Goal: Transaction & Acquisition: Book appointment/travel/reservation

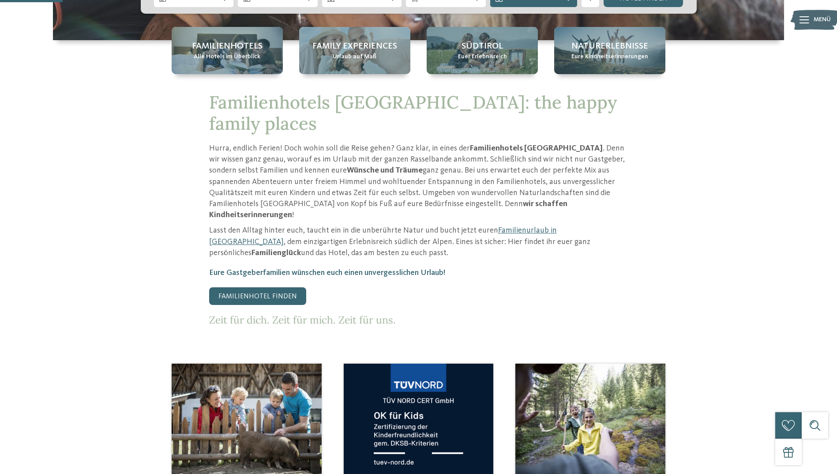
scroll to position [265, 0]
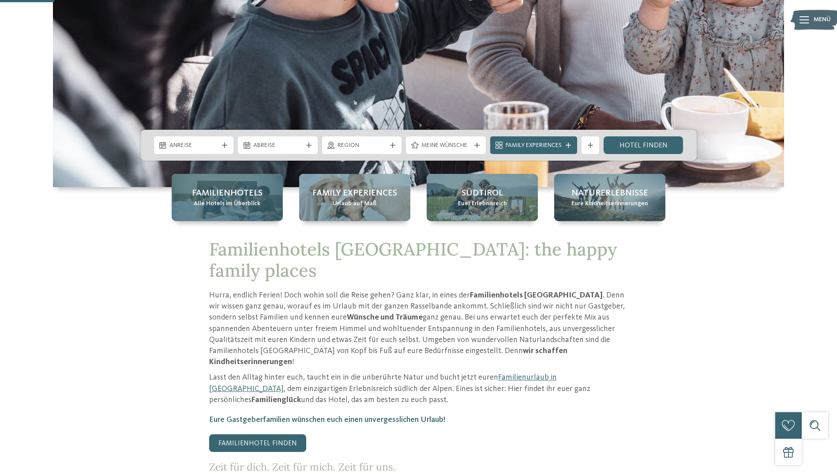
click at [244, 207] on span "Alle Hotels im Überblick" at bounding box center [227, 203] width 67 height 9
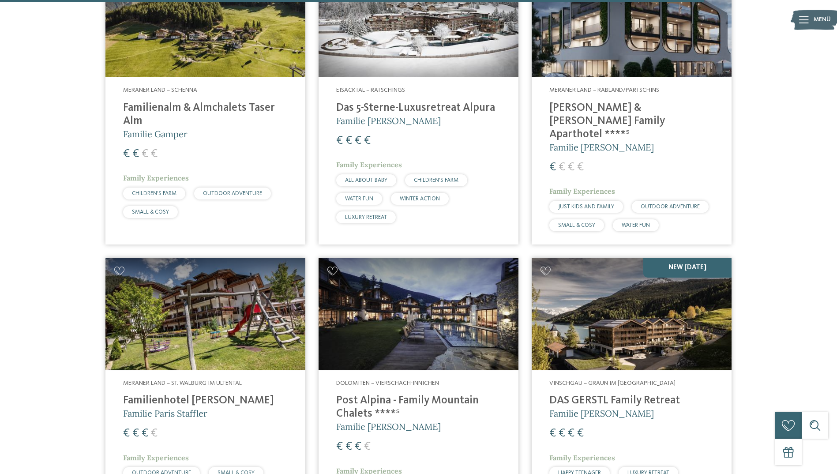
scroll to position [2471, 0]
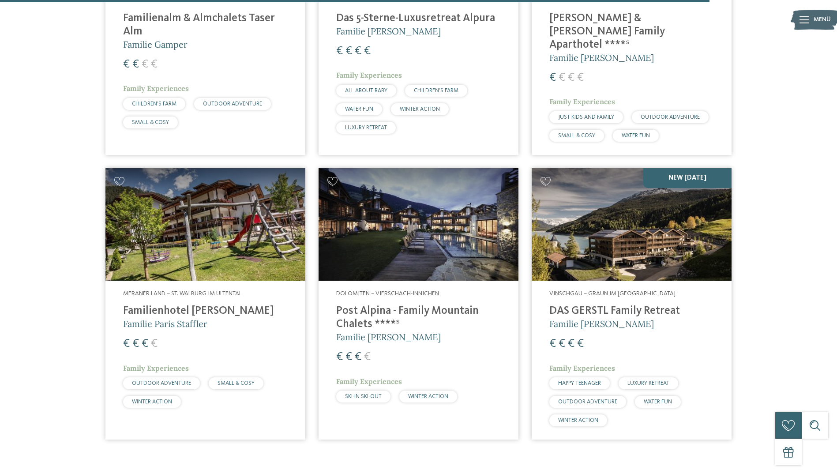
click at [622, 304] on h4 "DAS GERSTL Family Retreat" at bounding box center [631, 310] width 165 height 13
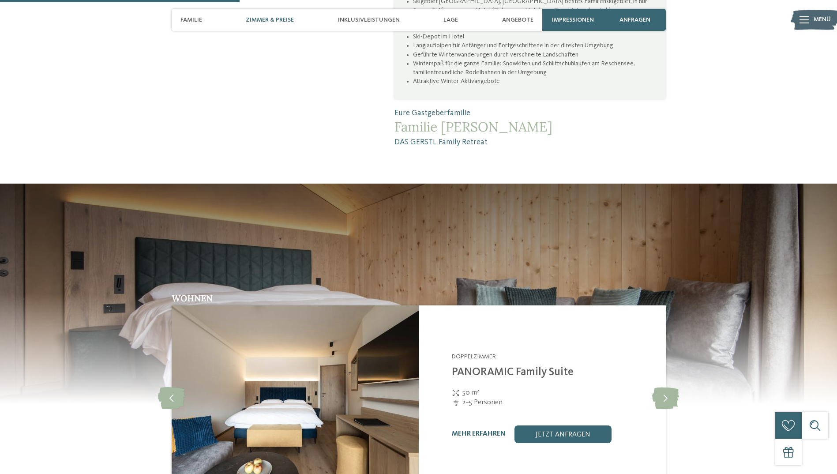
scroll to position [924, 0]
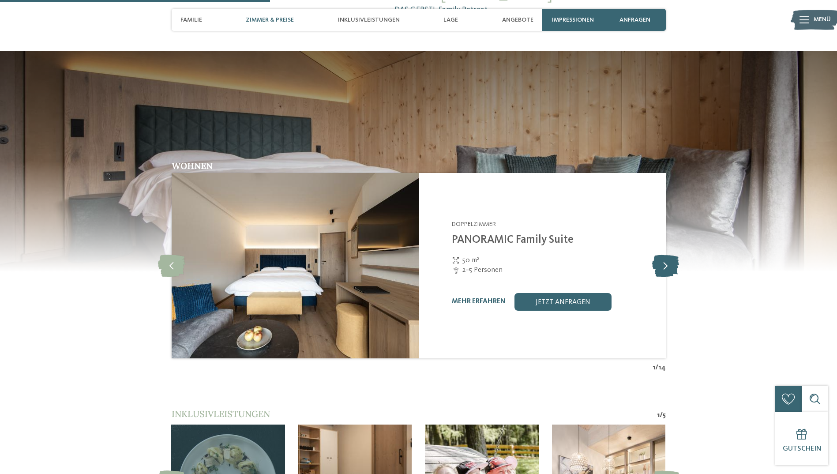
click at [673, 255] on icon at bounding box center [665, 266] width 27 height 22
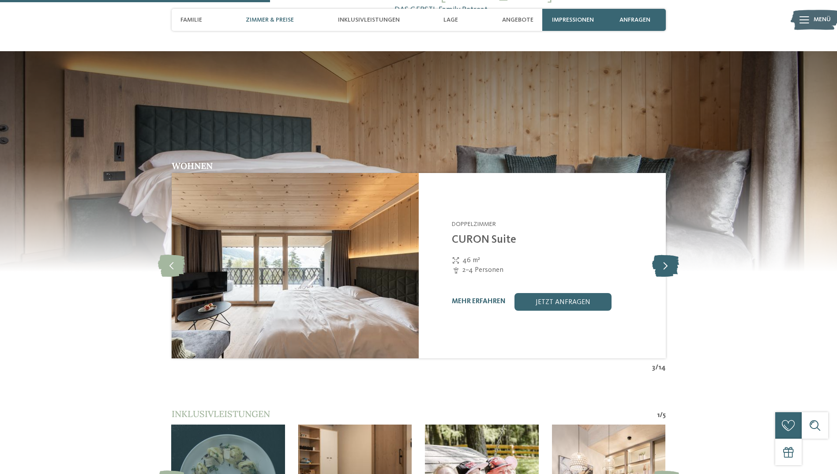
click at [673, 255] on icon at bounding box center [665, 266] width 27 height 22
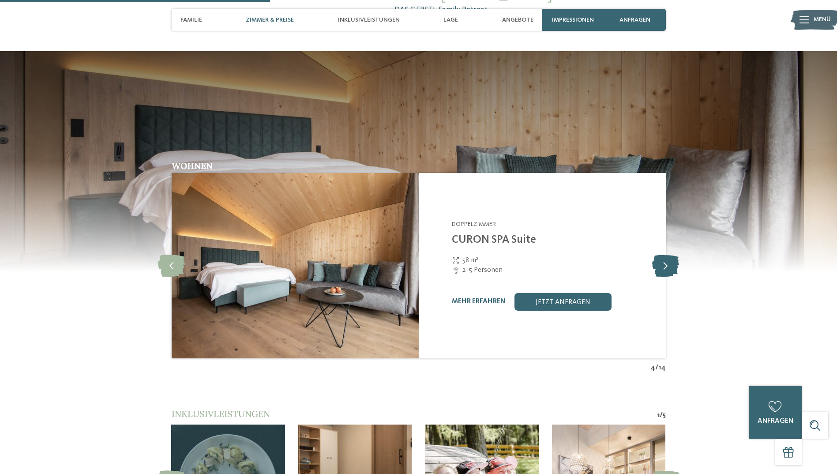
click at [673, 255] on icon at bounding box center [665, 266] width 27 height 22
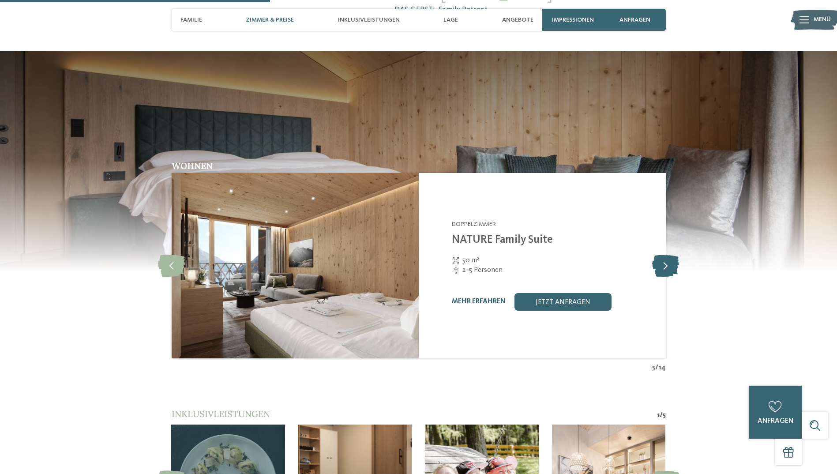
click at [673, 255] on icon at bounding box center [665, 266] width 27 height 22
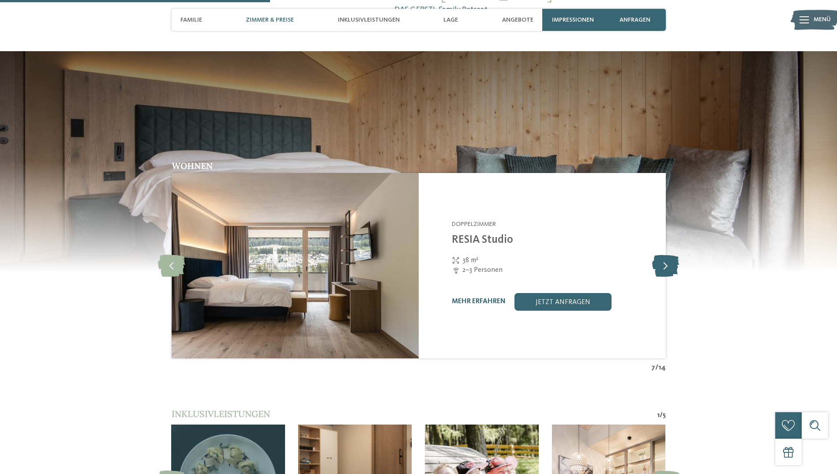
click at [673, 255] on icon at bounding box center [665, 266] width 27 height 22
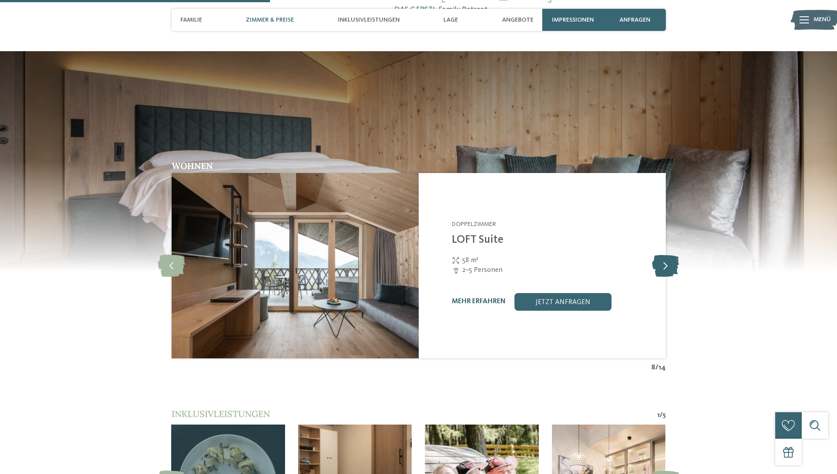
click at [673, 255] on icon at bounding box center [665, 266] width 27 height 22
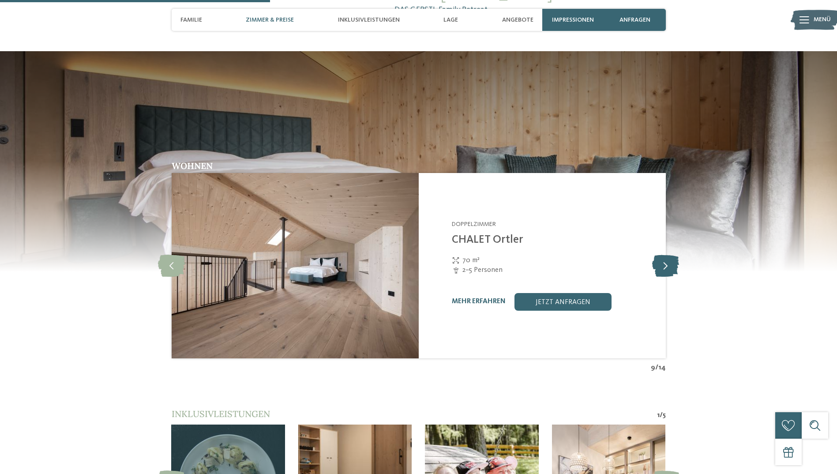
click at [673, 255] on icon at bounding box center [665, 266] width 27 height 22
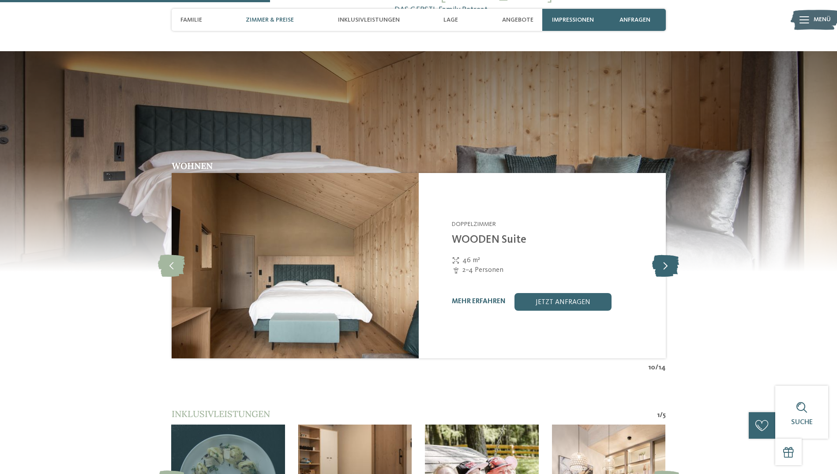
click at [673, 255] on icon at bounding box center [665, 266] width 27 height 22
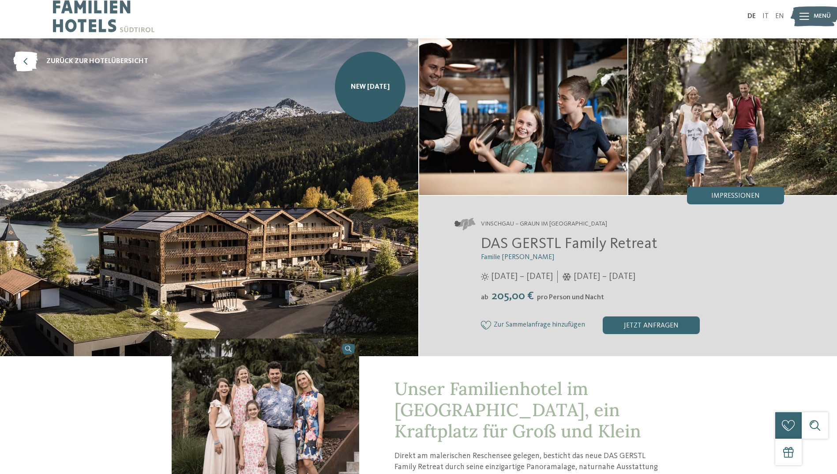
scroll to position [0, 0]
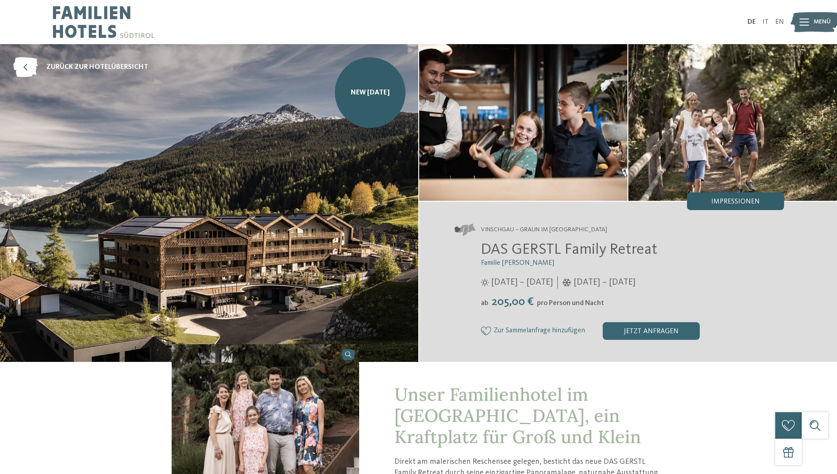
click at [721, 204] on span "Impressionen" at bounding box center [735, 201] width 49 height 7
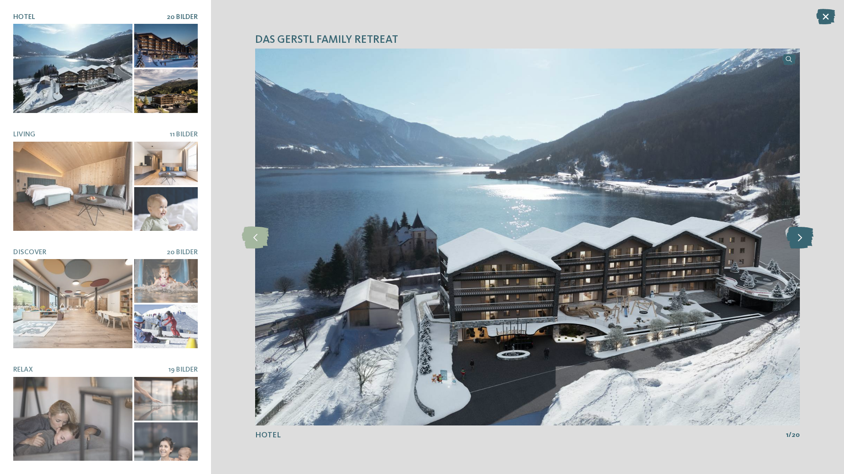
click at [804, 236] on icon at bounding box center [799, 237] width 27 height 22
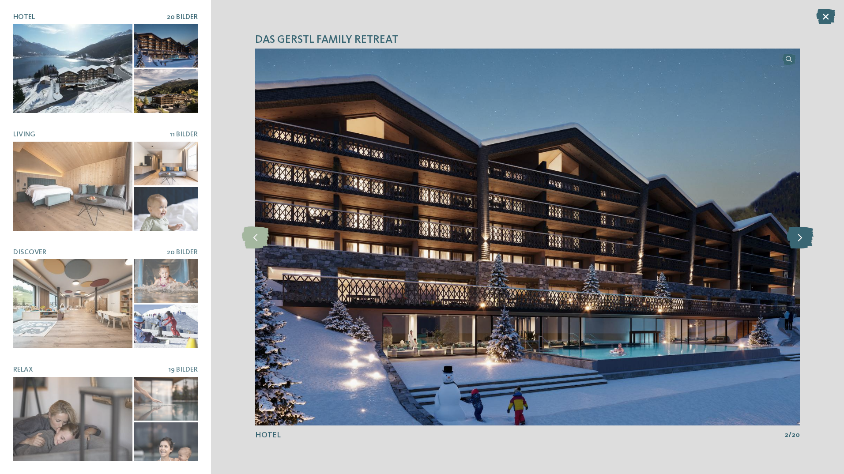
click at [804, 236] on icon at bounding box center [799, 237] width 27 height 22
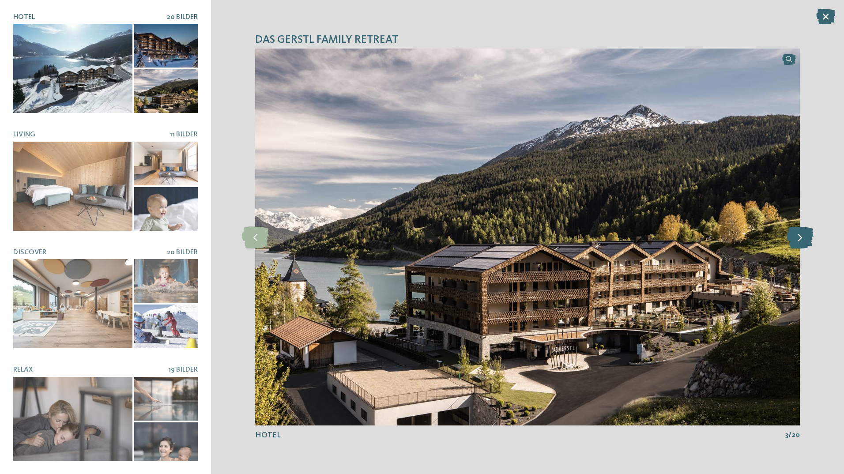
click at [804, 236] on icon at bounding box center [799, 237] width 27 height 22
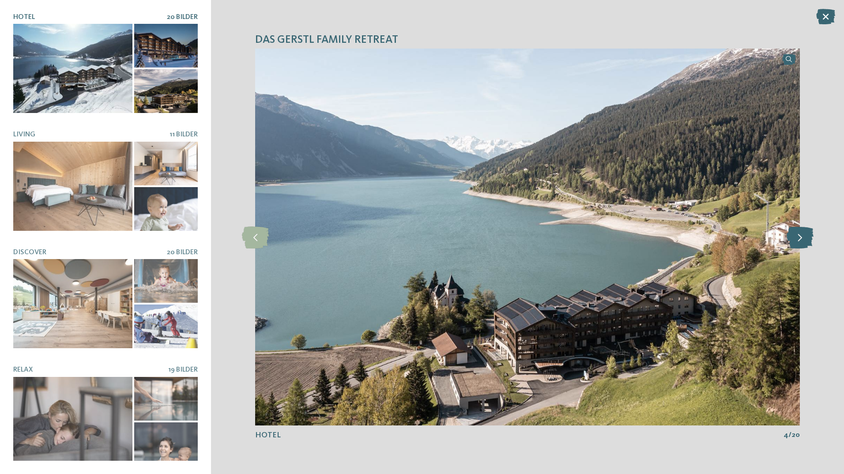
click at [804, 236] on icon at bounding box center [799, 237] width 27 height 22
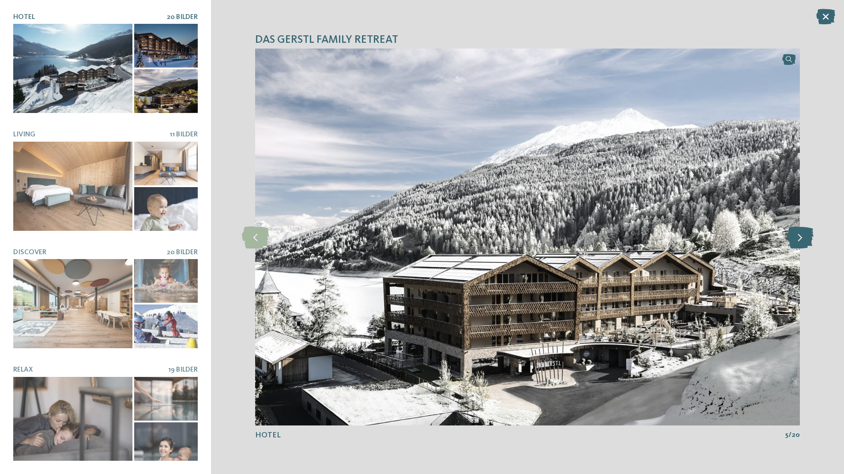
click at [804, 236] on icon at bounding box center [799, 237] width 27 height 22
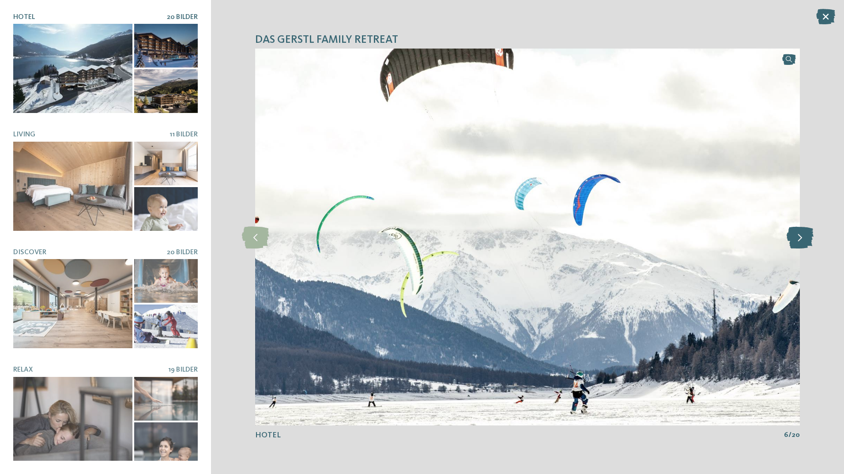
click at [804, 236] on icon at bounding box center [799, 237] width 27 height 22
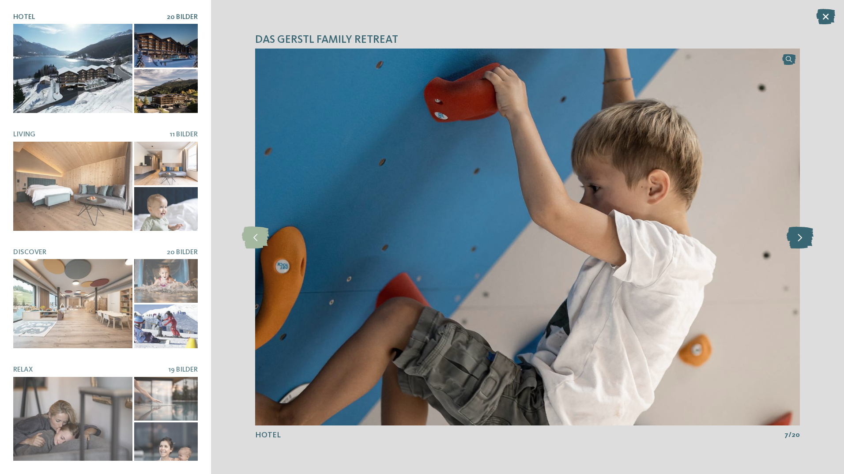
click at [804, 236] on icon at bounding box center [799, 237] width 27 height 22
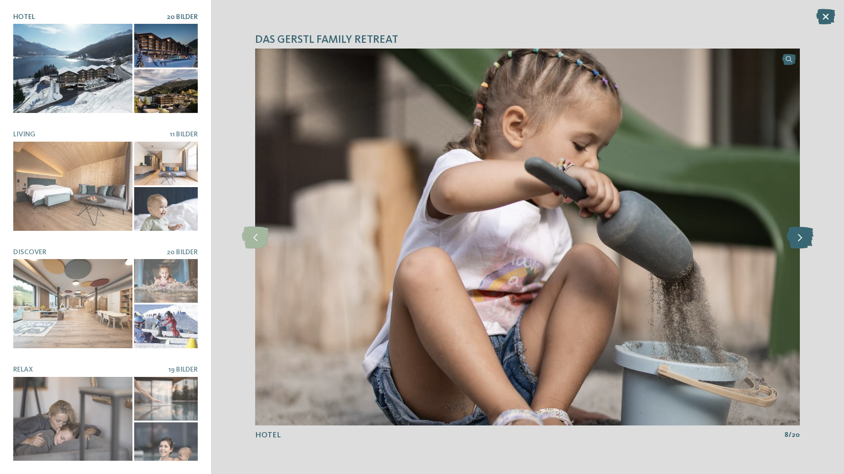
click at [804, 236] on icon at bounding box center [799, 237] width 27 height 22
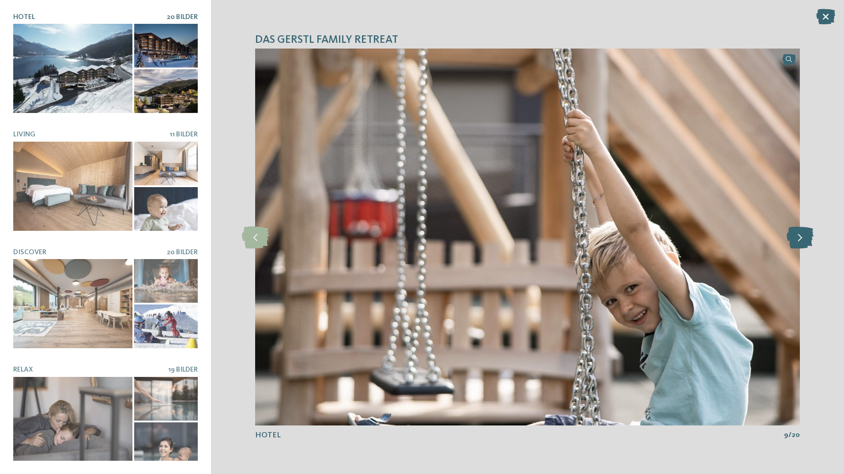
click at [804, 236] on icon at bounding box center [799, 237] width 27 height 22
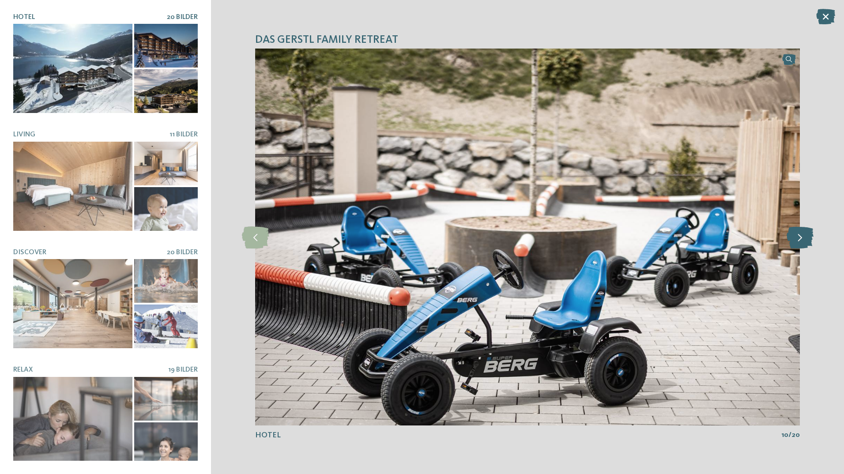
click at [804, 236] on icon at bounding box center [799, 237] width 27 height 22
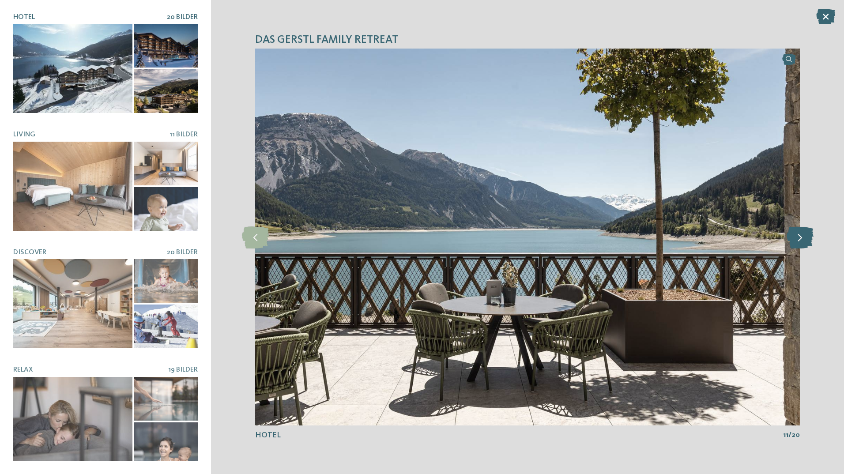
click at [804, 236] on icon at bounding box center [799, 237] width 27 height 22
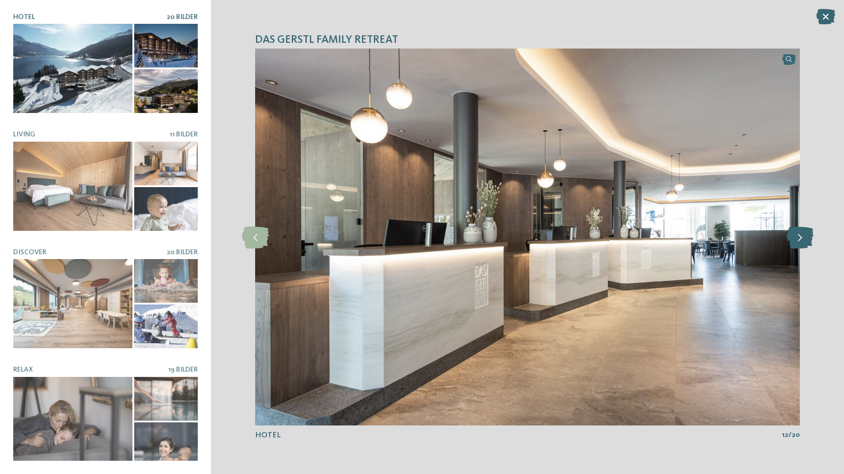
click at [804, 236] on icon at bounding box center [799, 237] width 27 height 22
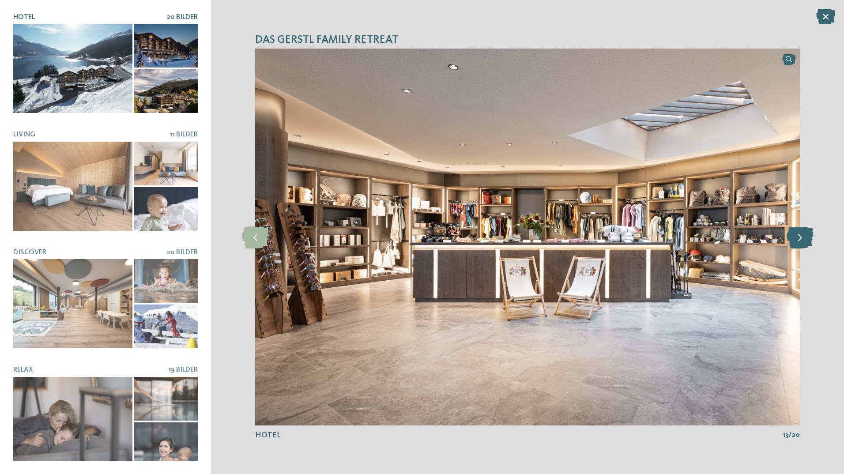
click at [804, 236] on icon at bounding box center [799, 237] width 27 height 22
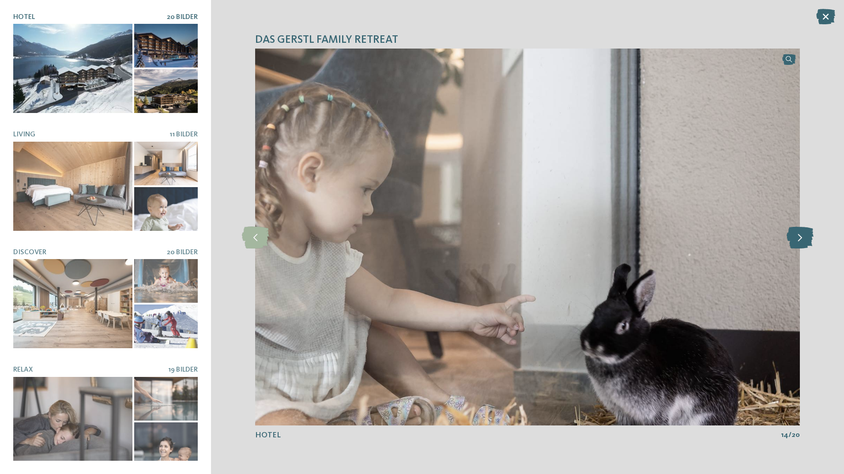
click at [804, 236] on icon at bounding box center [799, 237] width 27 height 22
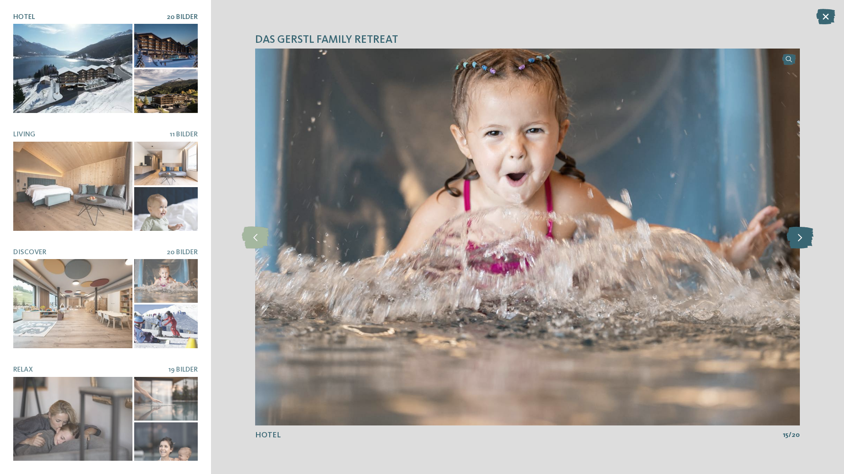
click at [804, 236] on icon at bounding box center [799, 237] width 27 height 22
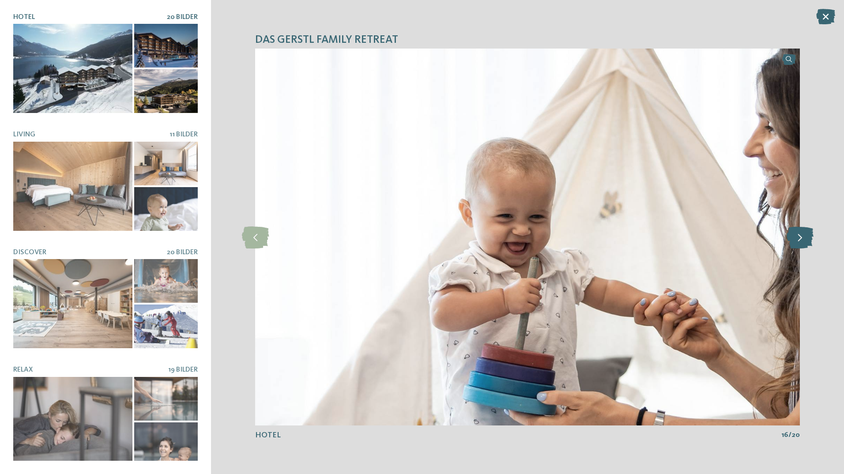
click at [804, 236] on icon at bounding box center [799, 237] width 27 height 22
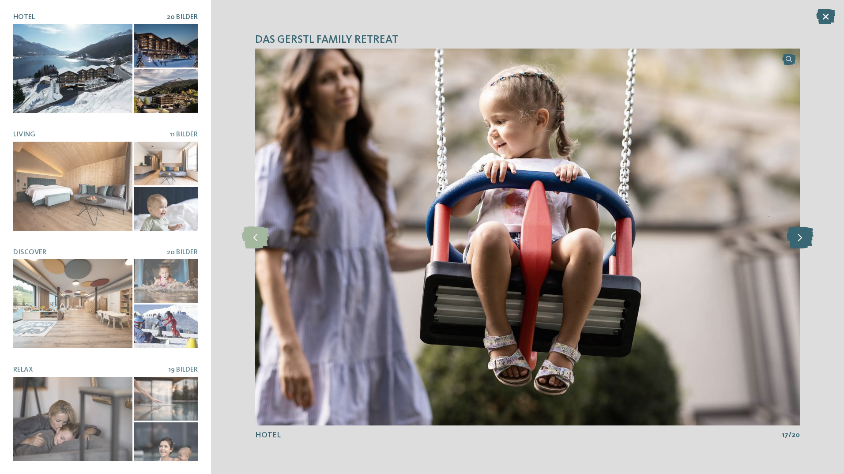
click at [804, 236] on icon at bounding box center [799, 237] width 27 height 22
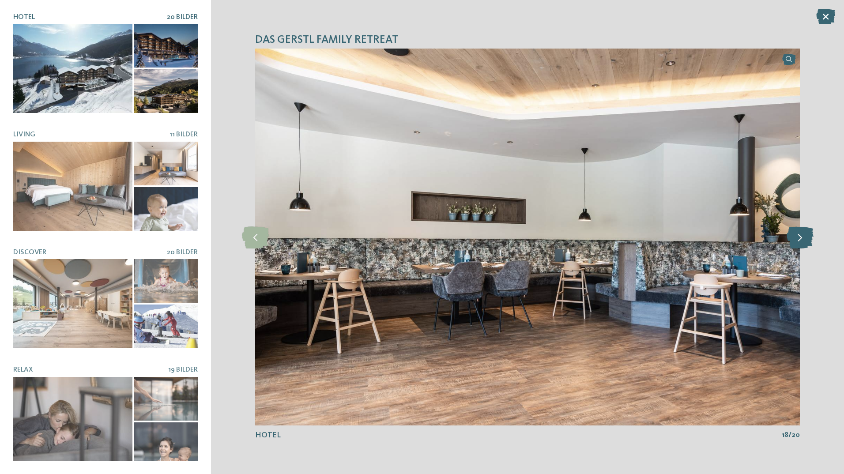
click at [804, 236] on icon at bounding box center [799, 237] width 27 height 22
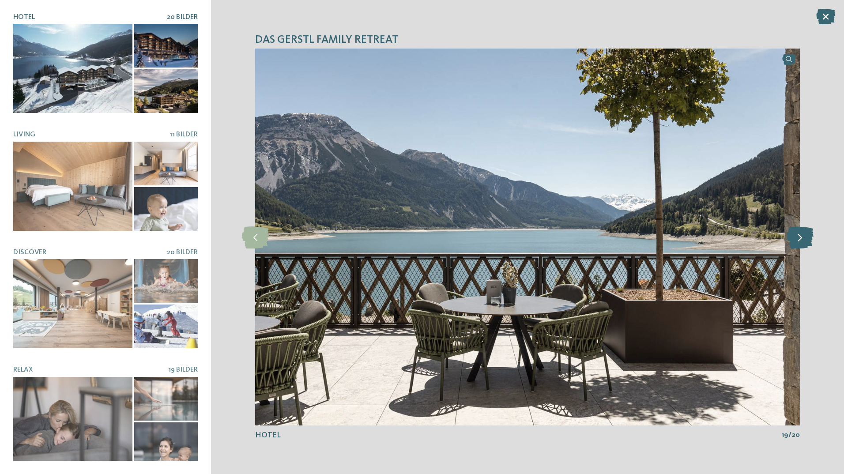
click at [804, 236] on icon at bounding box center [799, 237] width 27 height 22
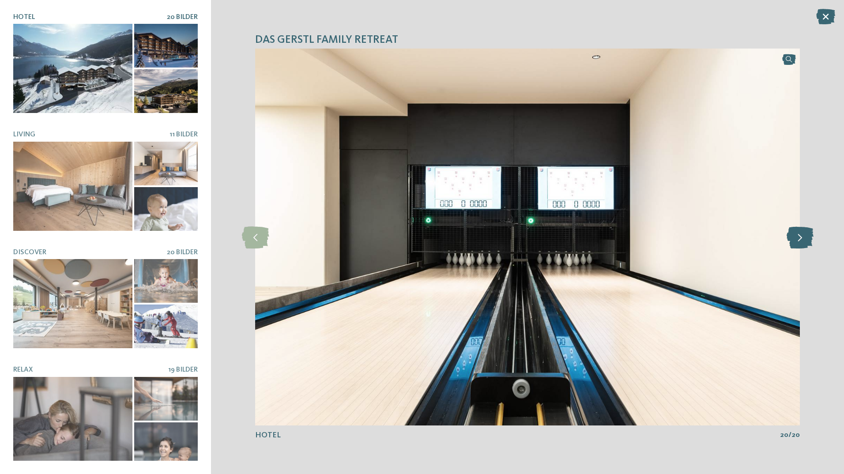
click at [804, 236] on icon at bounding box center [799, 237] width 27 height 22
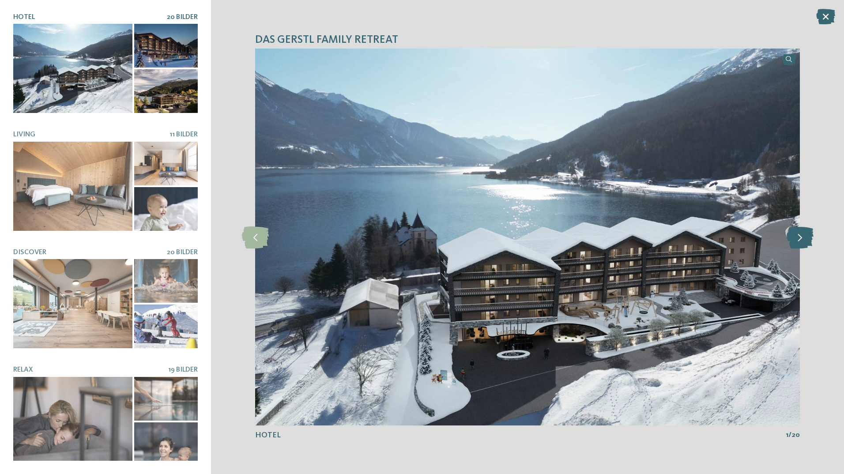
click at [804, 236] on icon at bounding box center [799, 237] width 27 height 22
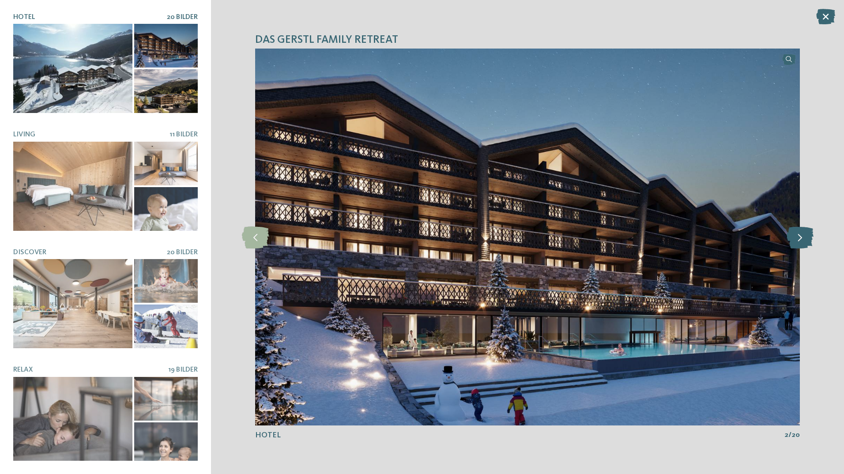
click at [804, 236] on icon at bounding box center [799, 237] width 27 height 22
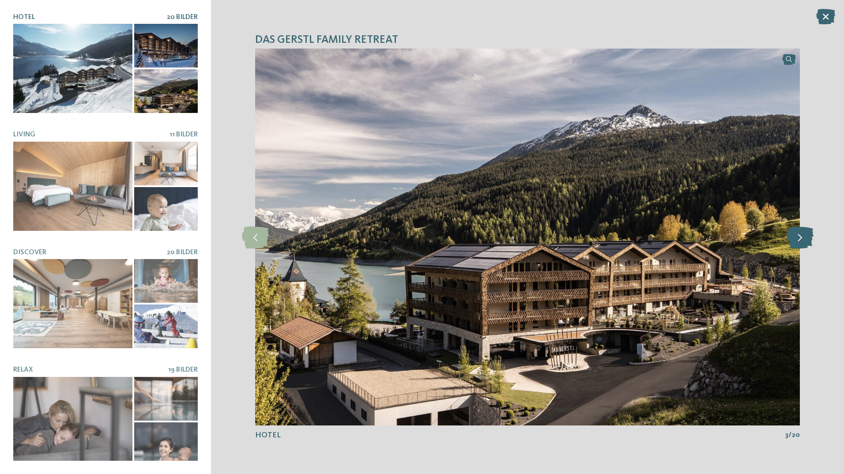
click at [804, 236] on icon at bounding box center [799, 237] width 27 height 22
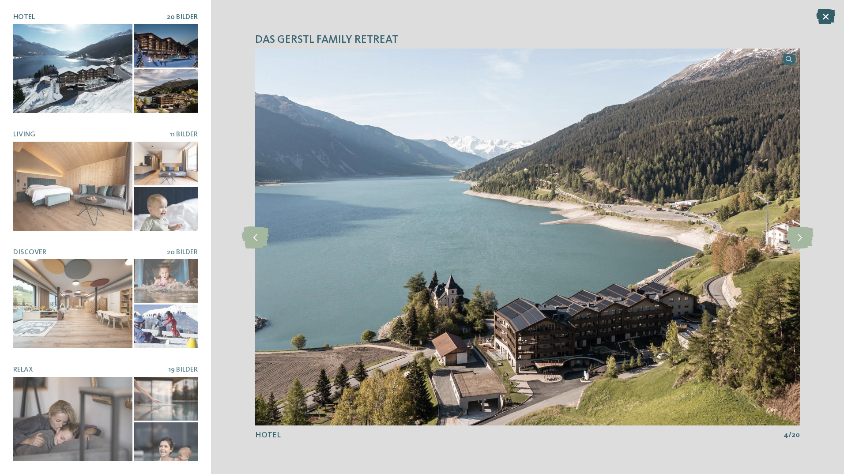
click at [826, 17] on icon at bounding box center [825, 16] width 19 height 15
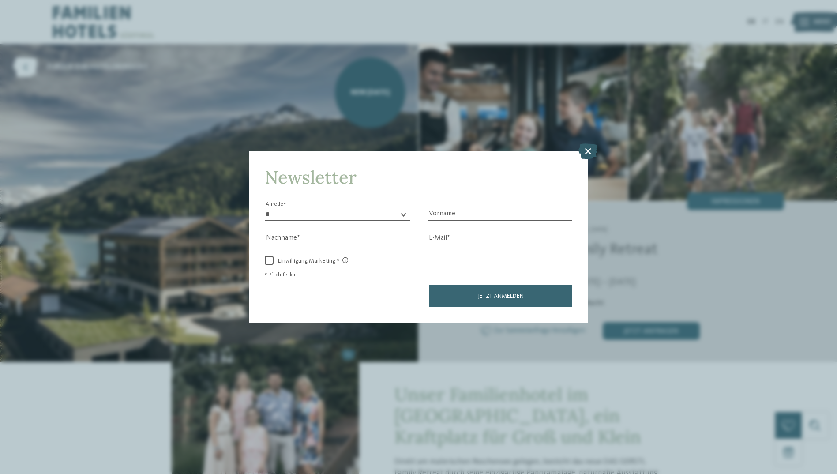
click at [591, 147] on icon at bounding box center [588, 150] width 19 height 15
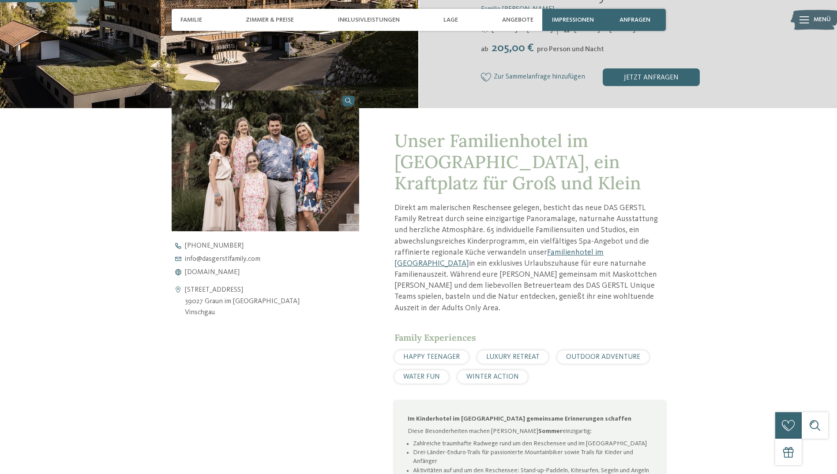
scroll to position [265, 0]
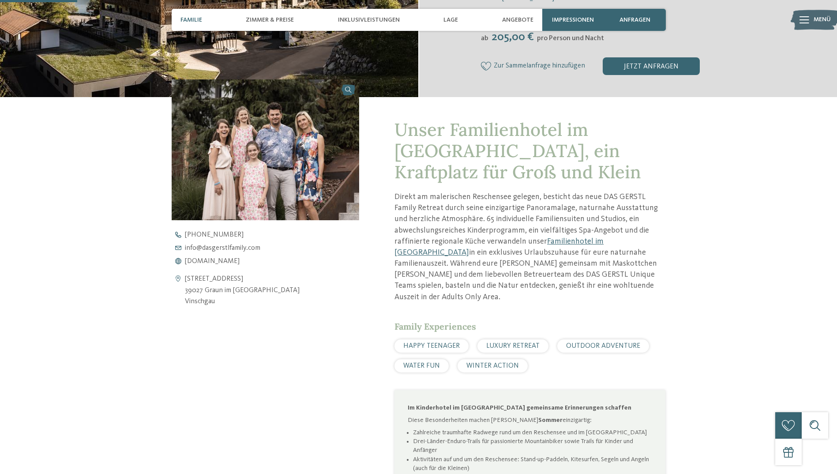
click at [190, 20] on span "Familie" at bounding box center [191, 20] width 22 height 8
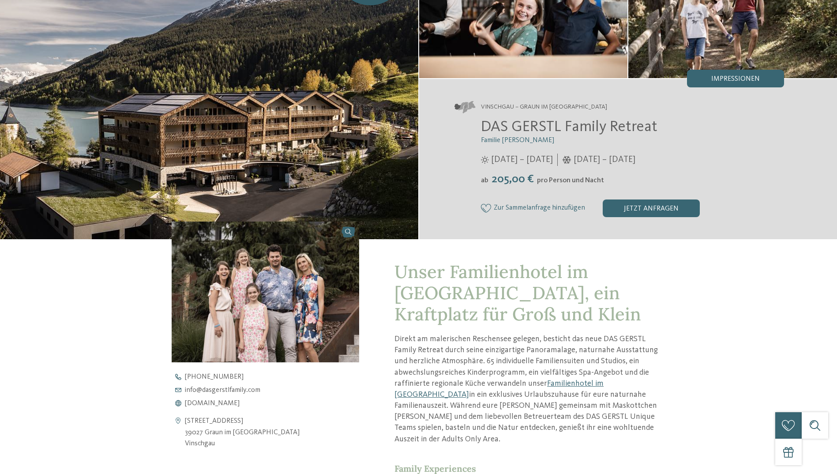
scroll to position [0, 0]
